Goal: Information Seeking & Learning: Learn about a topic

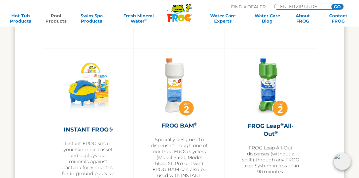
scroll to position [1318, 0]
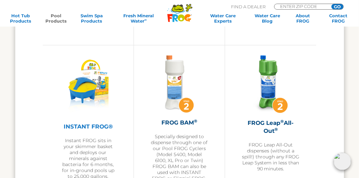
click at [93, 94] on img at bounding box center [88, 86] width 58 height 62
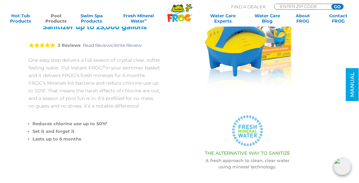
drag, startPoint x: 361, startPoint y: 14, endPoint x: 363, endPoint y: 21, distance: 7.0
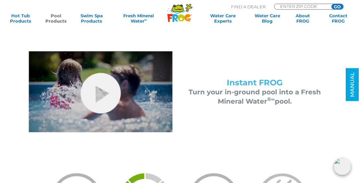
scroll to position [257, 0]
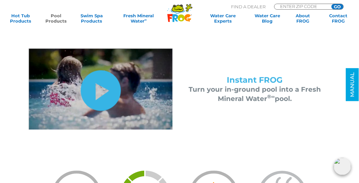
click at [97, 89] on link "hide-me" at bounding box center [101, 90] width 40 height 40
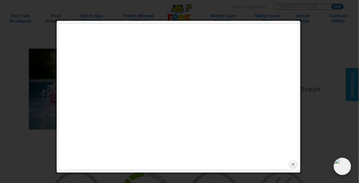
click at [292, 165] on link "Close" at bounding box center [293, 164] width 10 height 10
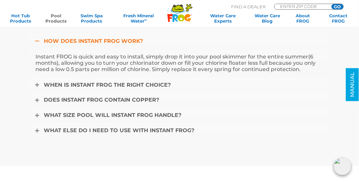
scroll to position [2002, 0]
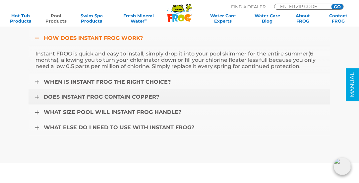
click at [114, 94] on span "Does Instant FROG contain copper?" at bounding box center [101, 97] width 115 height 6
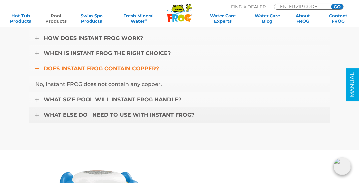
click at [116, 112] on span "What else do I need to use with Instant FROG?" at bounding box center [119, 115] width 150 height 6
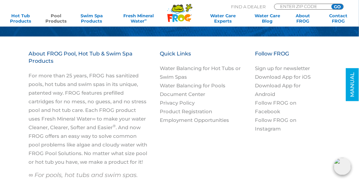
scroll to position [2616, 0]
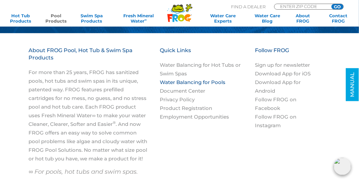
click at [190, 79] on link "Water Balancing for Pools" at bounding box center [193, 82] width 66 height 6
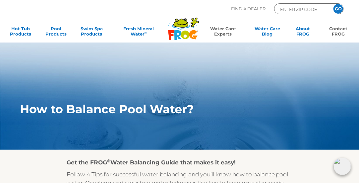
click at [338, 26] on link "Contact FROG" at bounding box center [339, 32] width 28 height 13
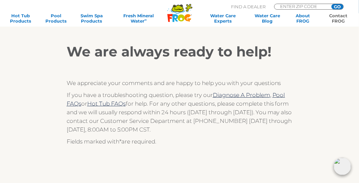
scroll to position [90, 0]
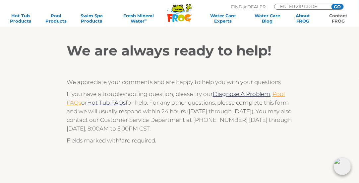
click at [281, 96] on link "Pool FAQs" at bounding box center [176, 97] width 218 height 15
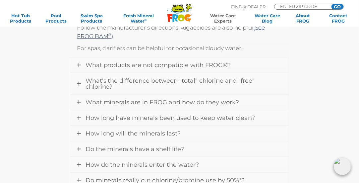
scroll to position [212, 0]
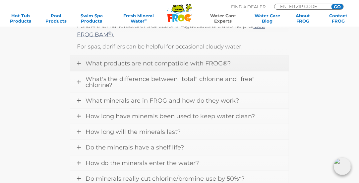
click at [178, 63] on span "What products are not compatible with FROG®?" at bounding box center [157, 63] width 145 height 7
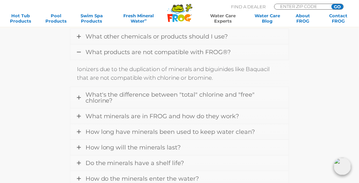
scroll to position [177, 0]
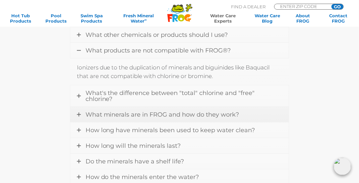
click at [215, 111] on span "What minerals are in FROG and how do they work?" at bounding box center [162, 114] width 154 height 7
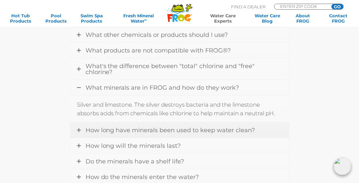
click at [179, 126] on span "How long have minerals been used to keep water clean?" at bounding box center [170, 129] width 170 height 7
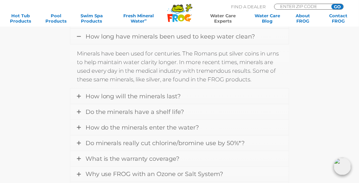
scroll to position [258, 0]
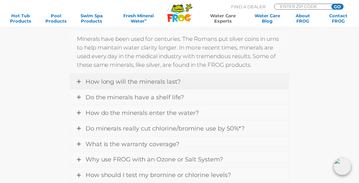
click at [171, 78] on span "How long will the minerals last?" at bounding box center [132, 81] width 95 height 7
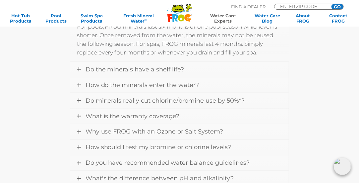
scroll to position [288, 0]
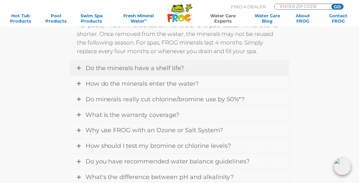
click at [158, 64] on span "Do the minerals have a shelf life?" at bounding box center [134, 67] width 99 height 7
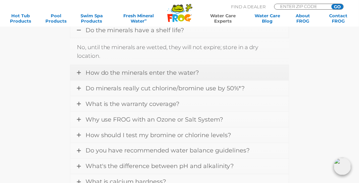
scroll to position [280, 0]
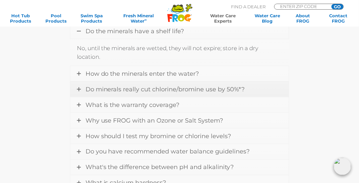
click at [165, 85] on span "Do minerals really cut chlorine/bromine use by 50%*?" at bounding box center [164, 88] width 159 height 7
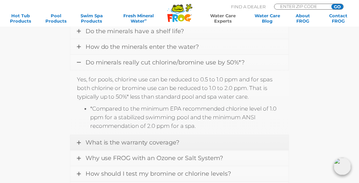
click at [166, 139] on span "What is the warranty coverage?" at bounding box center [132, 142] width 94 height 7
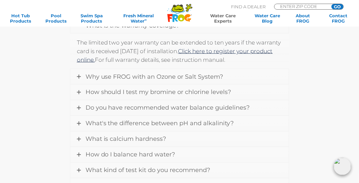
scroll to position [335, 0]
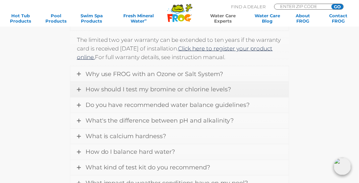
click at [223, 86] on span "How should I test my bromine or chlorine levels?" at bounding box center [158, 89] width 146 height 7
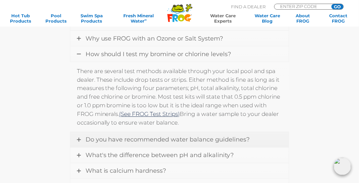
click at [223, 136] on span "Do you have recommended water balance guidelines?" at bounding box center [167, 139] width 164 height 7
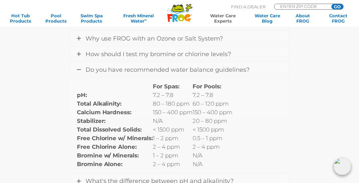
click at [270, 110] on div "For Spas: For Pools: pH: 7.2 – 7.8 7.2 – 7.8 Total Alkalinity: 80 – 180 ppm 60 …" at bounding box center [179, 125] width 205 height 86
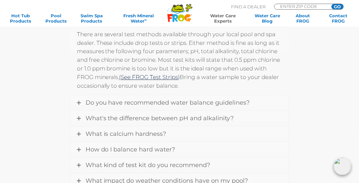
scroll to position [336, 0]
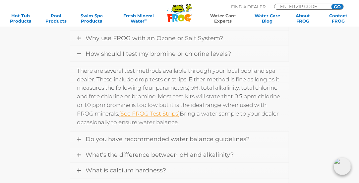
click at [167, 110] on link "(See FROG Test Strips)" at bounding box center [149, 113] width 61 height 7
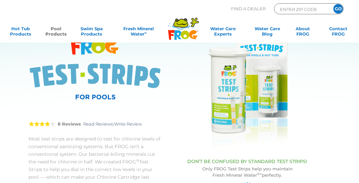
scroll to position [54, 0]
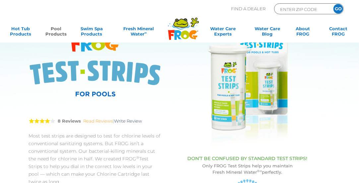
click at [102, 121] on link "Read Reviews" at bounding box center [98, 120] width 29 height 5
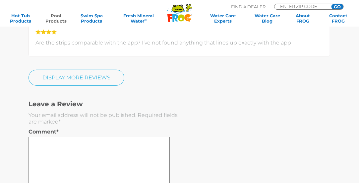
scroll to position [1784, 0]
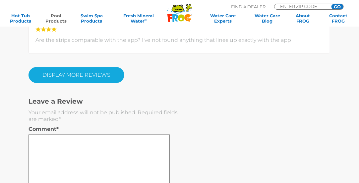
click at [93, 72] on link "Display More Reviews" at bounding box center [76, 75] width 96 height 16
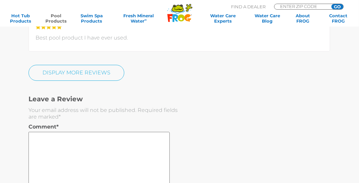
scroll to position [2279, 0]
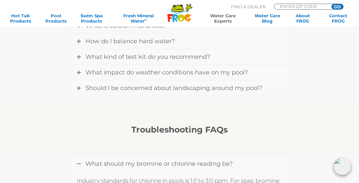
scroll to position [482, 0]
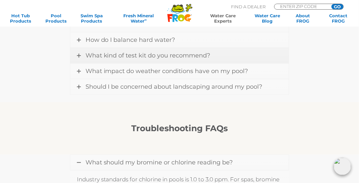
click at [193, 52] on span "What kind of test kit do you recommend?" at bounding box center [147, 55] width 125 height 7
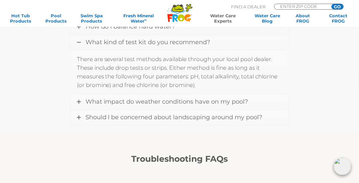
scroll to position [412, 0]
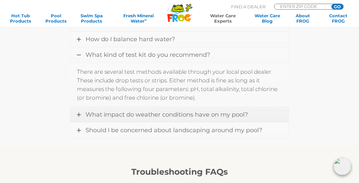
click at [229, 111] on span "What impact do weather conditions have on my pool?" at bounding box center [166, 114] width 163 height 7
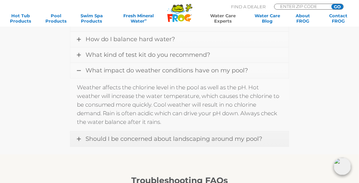
click at [191, 135] on span "Should I be concerned about landscaping around my pool?" at bounding box center [173, 138] width 177 height 7
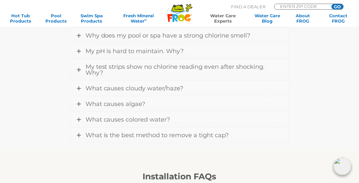
scroll to position [618, 0]
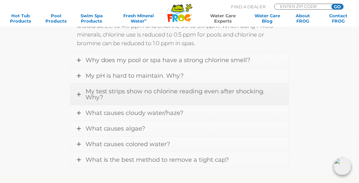
click at [148, 87] on span "My test strips show no chlorine reading even after shocking. Why?" at bounding box center [174, 93] width 179 height 13
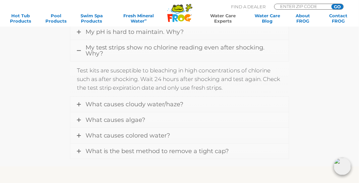
scroll to position [615, 0]
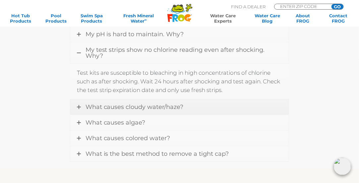
click at [163, 103] on span "What causes cloudy water/haze?" at bounding box center [134, 106] width 98 height 7
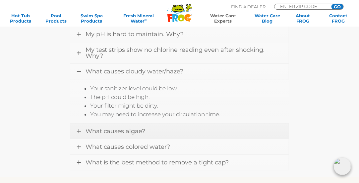
click at [139, 127] on span "What causes algae?" at bounding box center [115, 130] width 60 height 7
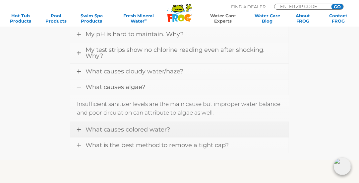
click at [158, 126] on span "What causes colored water?" at bounding box center [127, 129] width 85 height 7
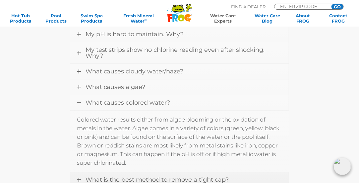
click at [203, 176] on span "What is the best method to remove a tight cap?" at bounding box center [156, 179] width 143 height 7
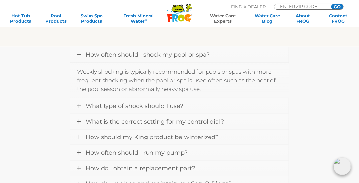
scroll to position [1085, 0]
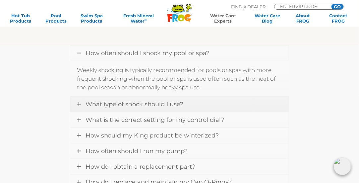
click at [127, 100] on span "What type of shock should I use?" at bounding box center [134, 103] width 98 height 7
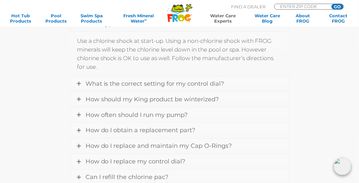
scroll to position [1133, 0]
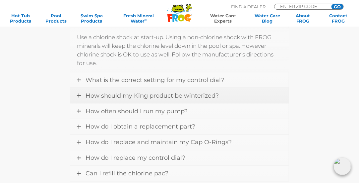
click at [203, 88] on link "How should my King product be winterized?" at bounding box center [179, 95] width 218 height 15
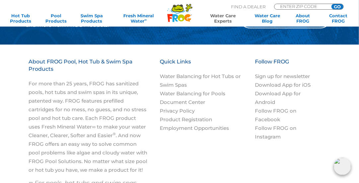
scroll to position [1359, 0]
